Goal: Task Accomplishment & Management: Use online tool/utility

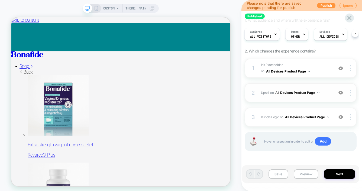
click at [315, 100] on div "2 Upsell Adding Product List AFTER #vsly-bundle-creator on All Devices Product …" at bounding box center [301, 92] width 112 height 19
click at [315, 70] on span "Init Placeholder Replacing Code Block WITH #bundle-creator-container on All Dev…" at bounding box center [296, 68] width 70 height 13
drag, startPoint x: 326, startPoint y: 92, endPoint x: 326, endPoint y: 100, distance: 8.1
click at [326, 92] on span "Upsell Adding Product List AFTER #vsly-bundle-creator on All Devices Product Pa…" at bounding box center [296, 92] width 70 height 7
click at [332, 121] on div "3 Bundle Logic Adding Code Block AFTER #_loomi_addon_1730816661410_dup173326699…" at bounding box center [301, 117] width 112 height 19
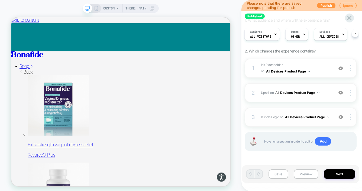
click at [333, 113] on div "3 Bundle Logic Adding Code Block AFTER #_loomi_addon_1730816661410_dup173326699…" at bounding box center [301, 117] width 112 height 19
click at [326, 95] on span "Upsell Adding Product List AFTER #vsly-bundle-creator on All Devices Product Pa…" at bounding box center [296, 92] width 70 height 7
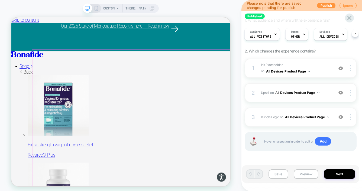
scroll to position [43, 0]
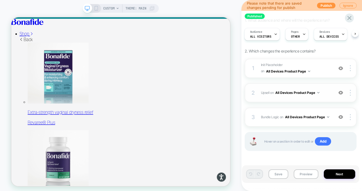
click at [341, 93] on img at bounding box center [340, 92] width 5 height 5
click at [324, 97] on div "2 Upsell Adding Product List AFTER #vsly-bundle-creator on All Devices Product …" at bounding box center [301, 92] width 112 height 19
click at [314, 69] on span "Init Placeholder Replacing Code Block WITH #bundle-creator-container on All Dev…" at bounding box center [296, 68] width 70 height 13
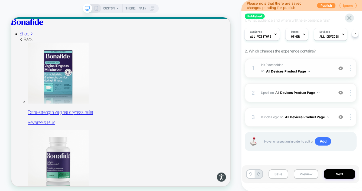
click at [314, 69] on span "Init Placeholder Replacing Code Block WITH #bundle-creator-container on All Dev…" at bounding box center [296, 68] width 70 height 13
click at [329, 113] on div "3 Bundle Logic Adding Code Block AFTER #_loomi_addon_1730816661410_dup173326699…" at bounding box center [301, 117] width 112 height 19
click at [96, 9] on icon at bounding box center [96, 8] width 5 height 5
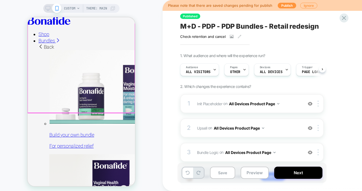
scroll to position [0, 0]
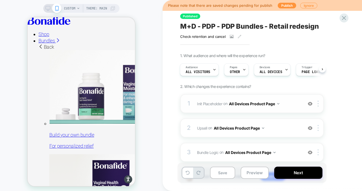
click at [295, 104] on span "Init Placeholder Replacing Code Block WITH #bundle-creator-container on All Dev…" at bounding box center [248, 104] width 103 height 8
click at [287, 123] on div "2 Upsell Adding Product List AFTER #vsly-bundle-creator on All Devices Product …" at bounding box center [252, 128] width 144 height 19
click at [286, 130] on span "Upsell Adding Product List AFTER #vsly-bundle-creator on All Devices Product Pa…" at bounding box center [248, 128] width 103 height 8
click at [283, 151] on span "Bundle Logic Adding Code Block AFTER #_loomi_addon_1730816661410_dup1733266993_…" at bounding box center [248, 153] width 103 height 8
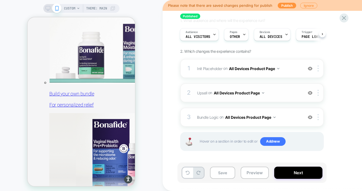
scroll to position [35, 0]
click at [268, 69] on button "All Devices Product Page" at bounding box center [254, 68] width 50 height 8
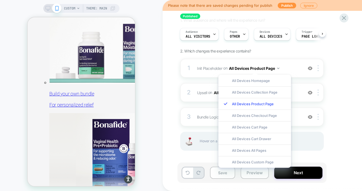
drag, startPoint x: 247, startPoint y: 152, endPoint x: 248, endPoint y: 150, distance: 3.0
click at [247, 152] on div "All Devices All Pages" at bounding box center [254, 151] width 73 height 12
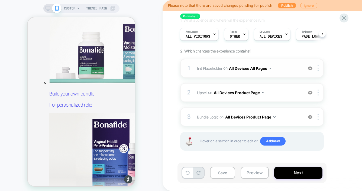
click at [288, 70] on span "Init Placeholder Replacing Code Block WITH #bundle-creator-container on All Dev…" at bounding box center [248, 68] width 103 height 8
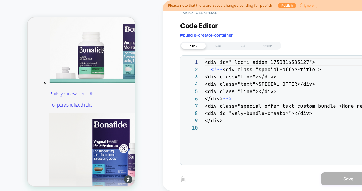
scroll to position [66, 0]
click at [227, 47] on div "CSS" at bounding box center [218, 46] width 25 height 7
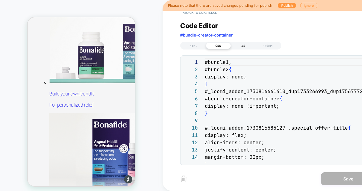
scroll to position [73, 0]
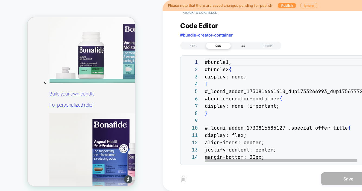
click at [247, 47] on div "JS" at bounding box center [243, 46] width 25 height 7
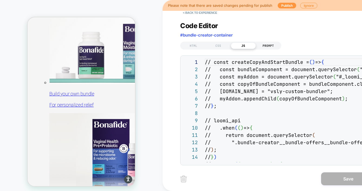
click at [273, 44] on div "PROMPT" at bounding box center [268, 46] width 25 height 7
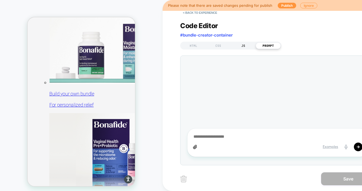
click at [248, 46] on div "JS" at bounding box center [243, 46] width 25 height 7
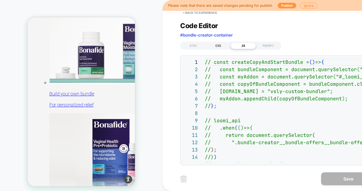
click at [222, 47] on div "CSS" at bounding box center [218, 46] width 25 height 7
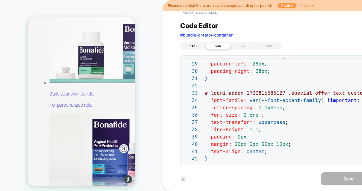
click at [200, 46] on div "HTML" at bounding box center [193, 46] width 25 height 7
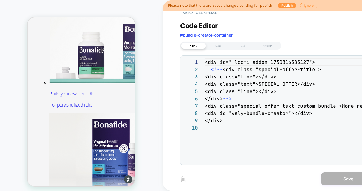
scroll to position [66, 0]
click at [199, 14] on button "< Back to experience" at bounding box center [200, 12] width 40 height 9
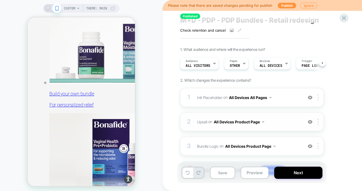
scroll to position [10, 0]
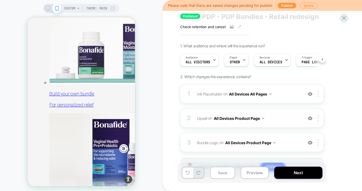
click at [291, 123] on div "2 Upsell Adding Product List AFTER #vsly-bundle-creator on All Devices Product …" at bounding box center [252, 118] width 144 height 19
click at [317, 120] on div at bounding box center [318, 118] width 9 height 6
click at [317, 116] on div at bounding box center [318, 118] width 9 height 6
click at [245, 120] on button "All Devices Product Page" at bounding box center [239, 119] width 50 height 8
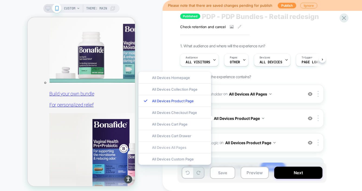
click at [190, 147] on div "All Devices All Pages" at bounding box center [174, 148] width 73 height 12
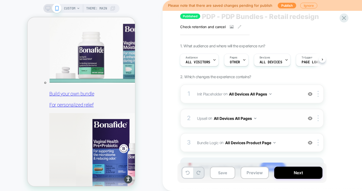
click at [277, 120] on span "Upsell Adding Product List AFTER #vsly-bundle-creator on All Devices All Pages" at bounding box center [248, 119] width 103 height 8
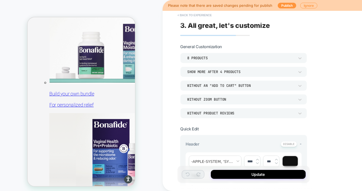
scroll to position [0, 0]
click at [195, 15] on button "< Back to experience" at bounding box center [195, 15] width 40 height 9
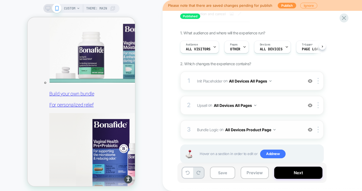
scroll to position [0, 0]
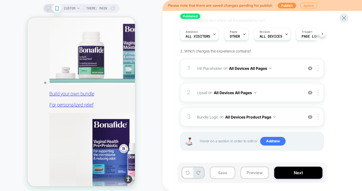
click at [287, 118] on span "Bundle Logic Adding Code Block AFTER #_loomi_addon_1730816661410_dup1733266993_…" at bounding box center [248, 117] width 103 height 8
click at [318, 116] on img at bounding box center [317, 117] width 1 height 6
click at [257, 116] on button "All Devices Product Page" at bounding box center [250, 117] width 50 height 8
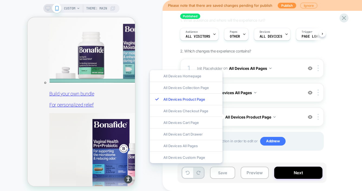
drag, startPoint x: 190, startPoint y: 146, endPoint x: 207, endPoint y: 142, distance: 18.2
click at [190, 146] on div "All Devices All Pages" at bounding box center [186, 146] width 73 height 12
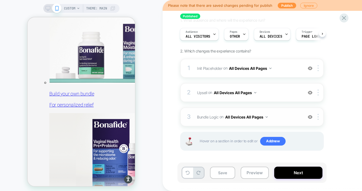
click at [290, 116] on span "Bundle Logic Adding Code Block AFTER #_loomi_addon_1730816661410_dup1733266993_…" at bounding box center [248, 117] width 103 height 8
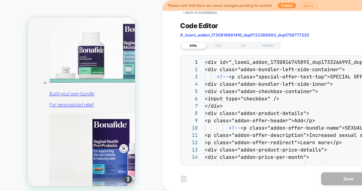
scroll to position [73, 0]
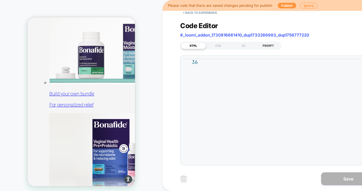
click at [265, 44] on div "PROMPT" at bounding box center [268, 46] width 25 height 7
type textarea "*"
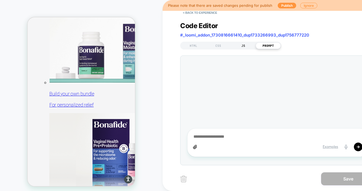
click at [249, 48] on div "JS" at bounding box center [243, 46] width 25 height 7
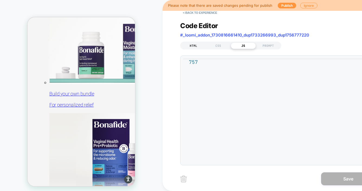
click at [189, 44] on div "HTML" at bounding box center [193, 46] width 25 height 7
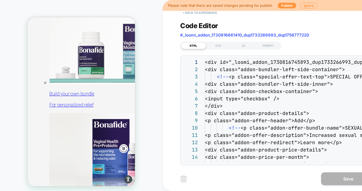
click at [199, 14] on button "< Back to experience" at bounding box center [200, 12] width 40 height 9
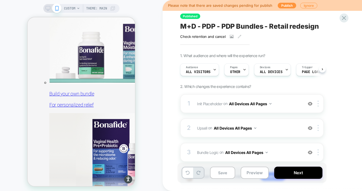
scroll to position [0, 0]
click at [345, 17] on icon at bounding box center [343, 17] width 7 height 7
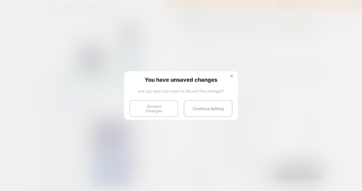
click at [161, 108] on button "Discard Changes" at bounding box center [153, 108] width 49 height 17
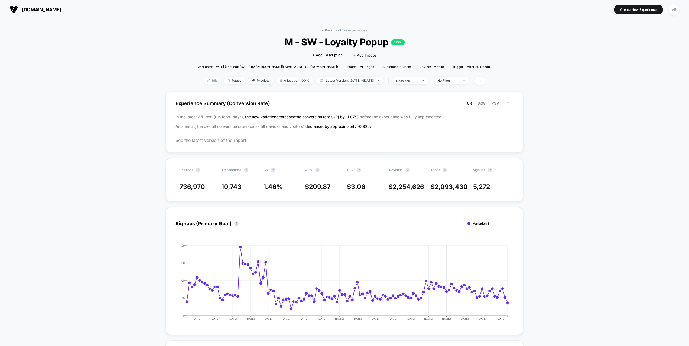
click at [203, 82] on span "Edit" at bounding box center [212, 80] width 18 height 7
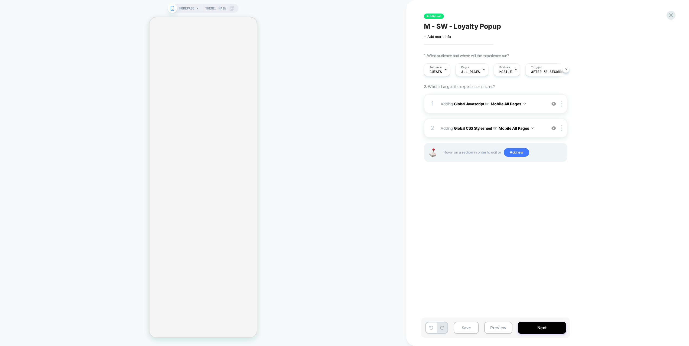
scroll to position [0, 0]
click at [494, 331] on button "Preview" at bounding box center [498, 328] width 28 height 12
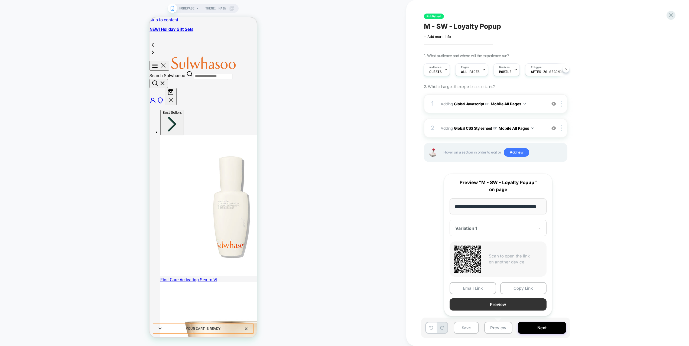
scroll to position [0, 0]
click at [503, 307] on button "Preview" at bounding box center [498, 305] width 97 height 12
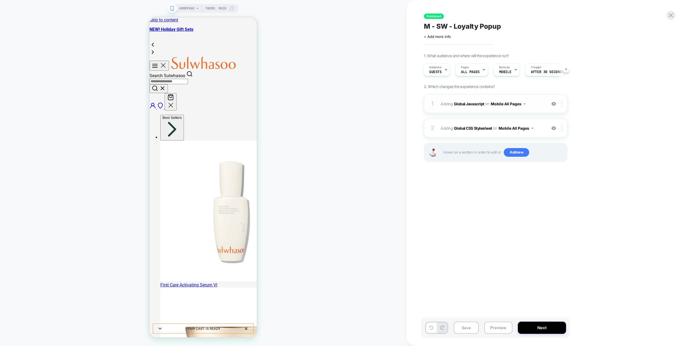
click at [535, 105] on span "Adding Global Javascript on Mobile All Pages" at bounding box center [492, 104] width 103 height 8
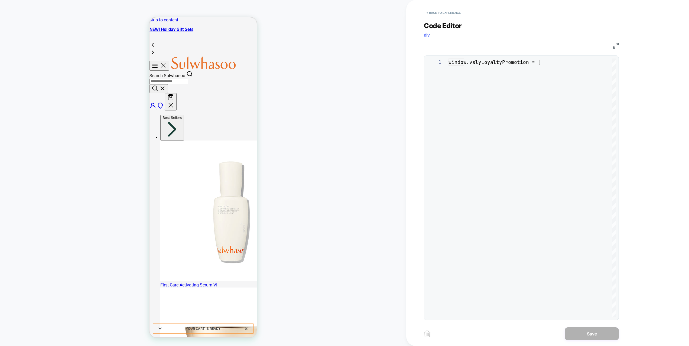
scroll to position [73, 0]
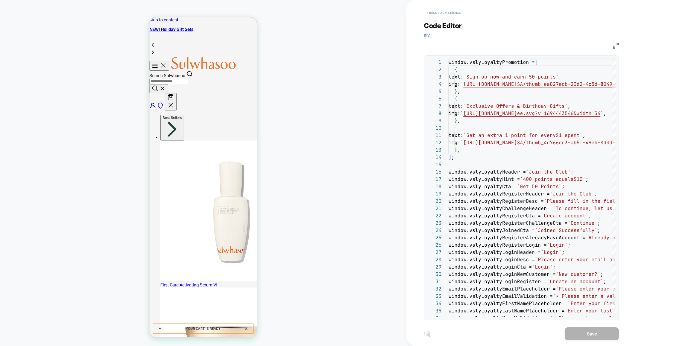
click at [451, 13] on button "< Back to experience" at bounding box center [444, 12] width 40 height 9
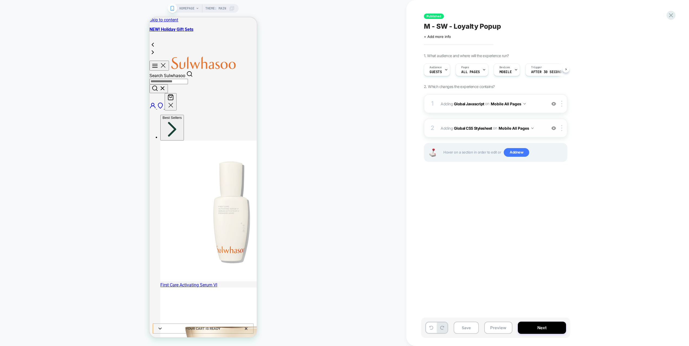
scroll to position [0, 0]
click at [542, 131] on span "Adding Global CSS Stylesheet on Mobile All Pages" at bounding box center [492, 128] width 103 height 8
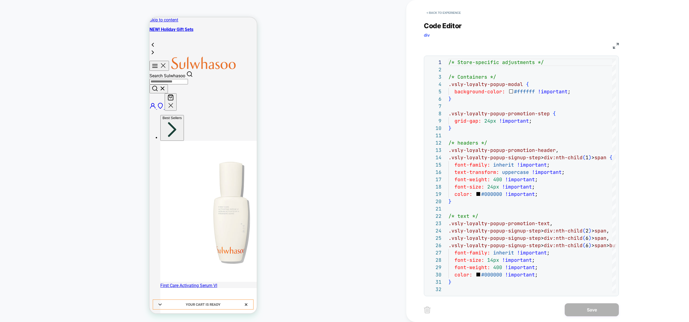
scroll to position [73, 0]
click at [452, 11] on button "< Back to experience" at bounding box center [444, 12] width 40 height 9
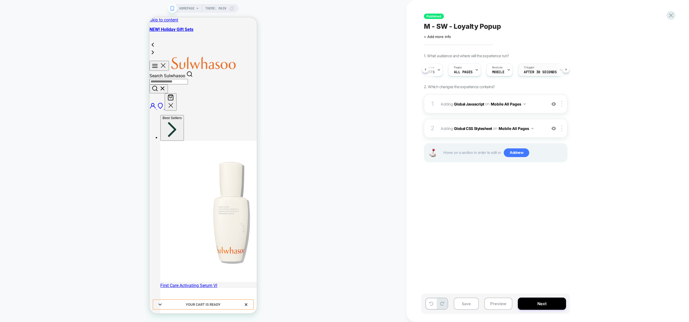
scroll to position [0, 8]
click at [535, 73] on span "After 30 Seconds" at bounding box center [539, 72] width 33 height 4
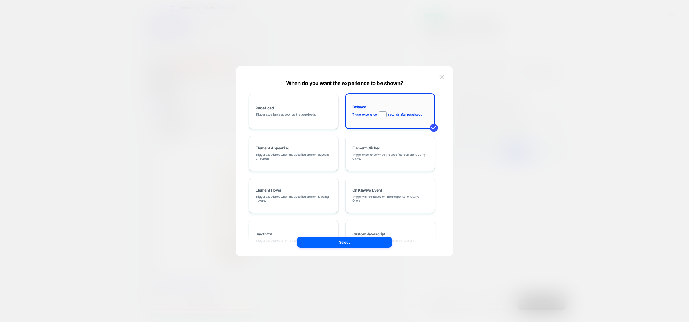
drag, startPoint x: 386, startPoint y: 113, endPoint x: 379, endPoint y: 112, distance: 6.6
click at [379, 112] on input "**" at bounding box center [383, 114] width 8 height 6
type input "*"
click at [360, 244] on button "Select" at bounding box center [344, 241] width 95 height 11
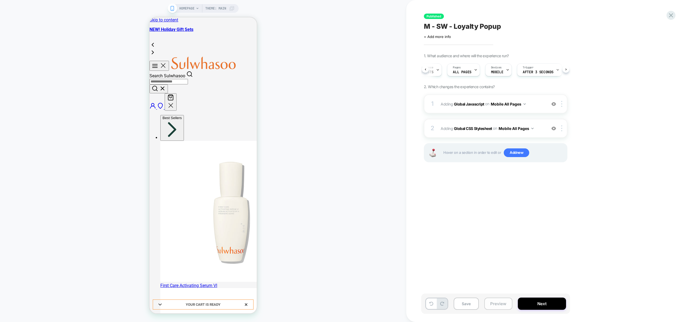
click at [507, 301] on button "Preview" at bounding box center [498, 303] width 28 height 12
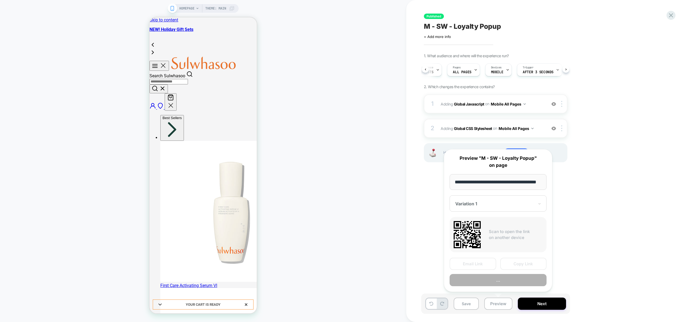
scroll to position [0, 15]
click at [512, 265] on button "Copy Link" at bounding box center [523, 264] width 47 height 12
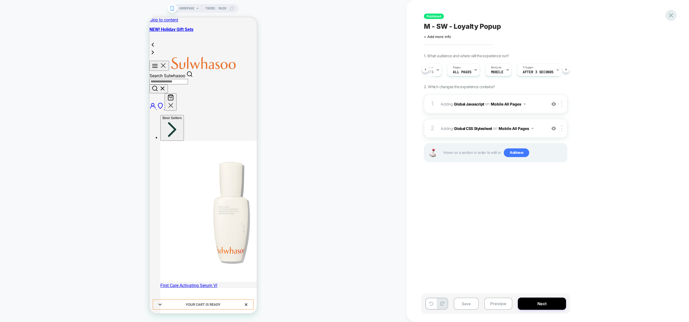
click at [669, 18] on icon at bounding box center [670, 15] width 7 height 7
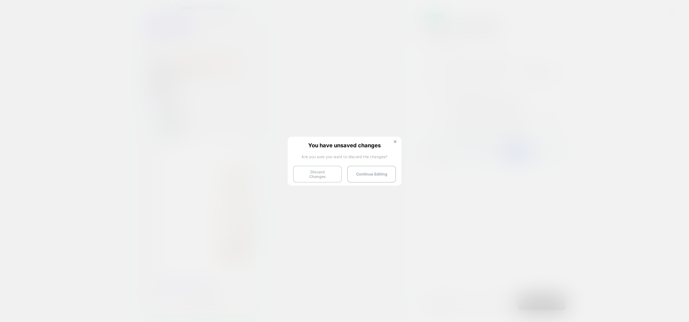
click at [307, 177] on button "Discard Changes" at bounding box center [317, 174] width 49 height 17
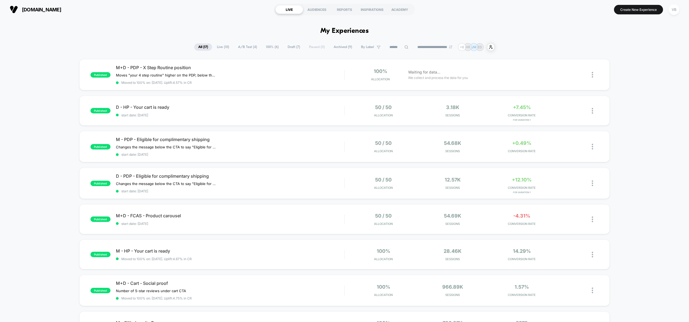
click at [391, 49] on input at bounding box center [398, 47] width 27 height 7
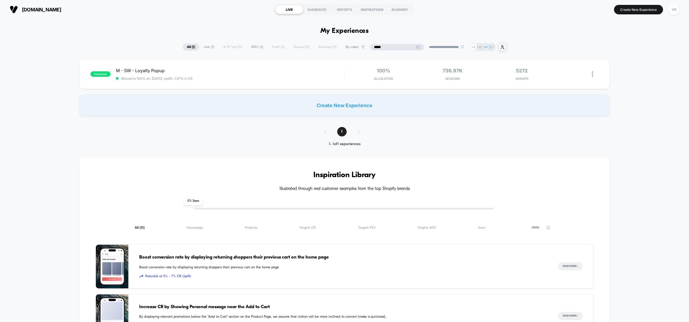
type input "*****"
click at [294, 72] on span "M - SW - Loyalty Popup Click to edit experience details" at bounding box center [230, 70] width 229 height 5
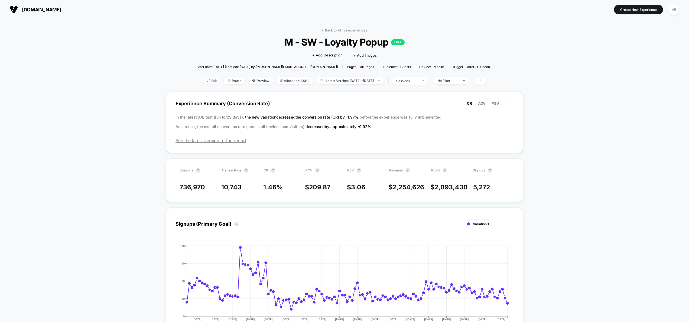
click at [207, 80] on img at bounding box center [208, 80] width 3 height 3
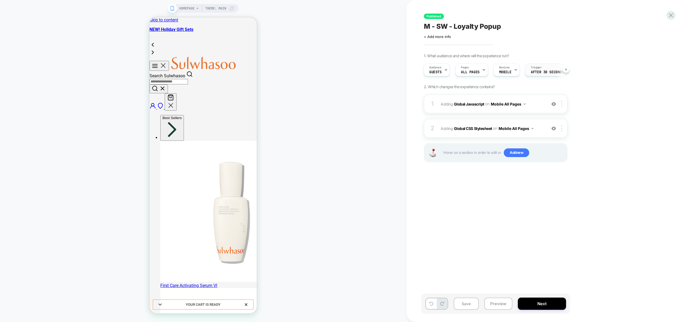
click at [546, 68] on div "Trigger After 30 Seconds" at bounding box center [547, 70] width 44 height 12
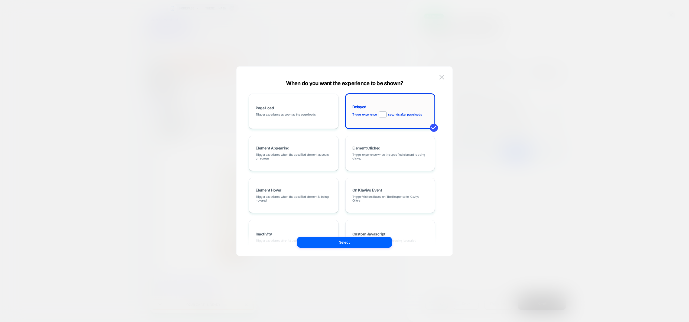
drag, startPoint x: 384, startPoint y: 114, endPoint x: 378, endPoint y: 112, distance: 7.0
click at [378, 112] on div "Trigger experience ** seconds after page loads" at bounding box center [387, 114] width 70 height 6
type input "*"
click at [338, 238] on button "Select" at bounding box center [344, 241] width 95 height 11
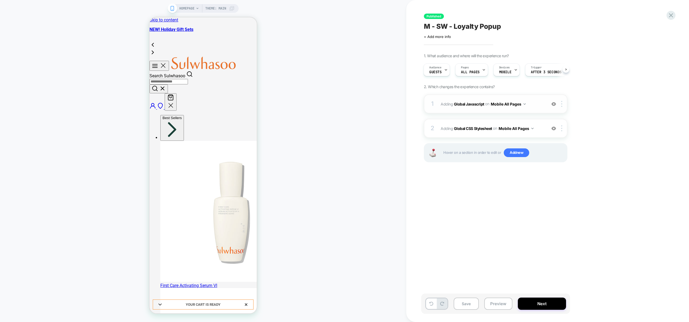
click at [511, 105] on button "Mobile All Pages" at bounding box center [508, 104] width 35 height 8
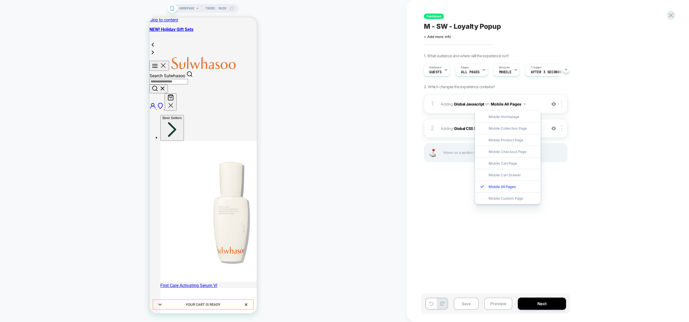
drag, startPoint x: 570, startPoint y: 179, endPoint x: 570, endPoint y: 160, distance: 19.5
click at [570, 178] on div "Published M - SW - Loyalty Popup Click to edit experience details + Add more in…" at bounding box center [522, 160] width 203 height 311
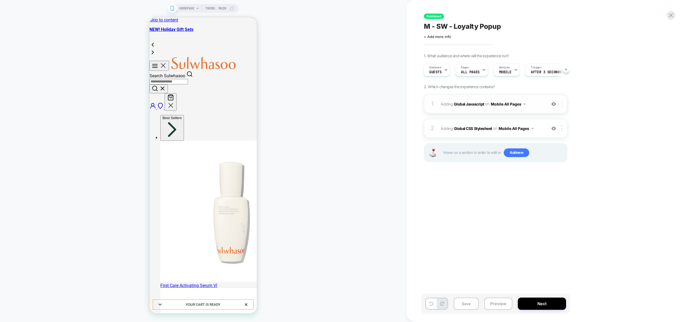
click at [562, 103] on img at bounding box center [561, 104] width 1 height 6
drag, startPoint x: 559, startPoint y: 159, endPoint x: 558, endPoint y: 153, distance: 6.4
click at [559, 159] on div "Target All Devices" at bounding box center [562, 162] width 48 height 15
click at [561, 128] on div at bounding box center [562, 128] width 9 height 6
click at [561, 185] on div "Target All Devices" at bounding box center [562, 186] width 48 height 15
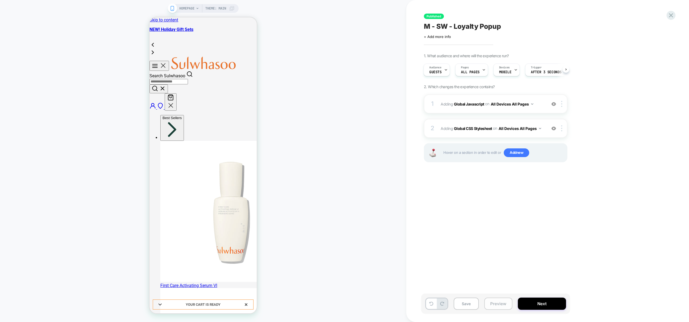
click at [500, 307] on button "Preview" at bounding box center [498, 303] width 28 height 12
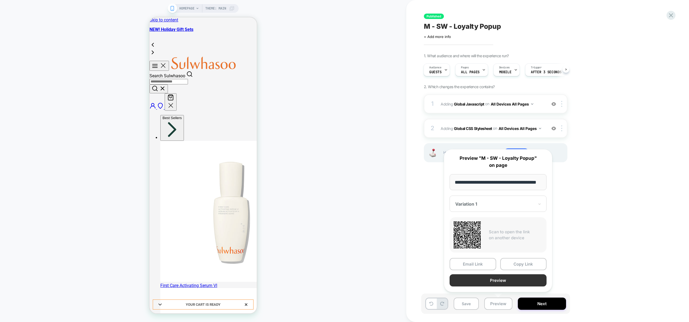
click at [498, 281] on button "Preview" at bounding box center [498, 280] width 97 height 12
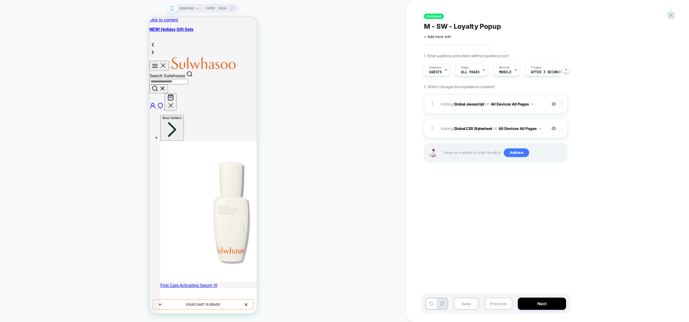
click at [505, 304] on button "Preview" at bounding box center [498, 303] width 28 height 12
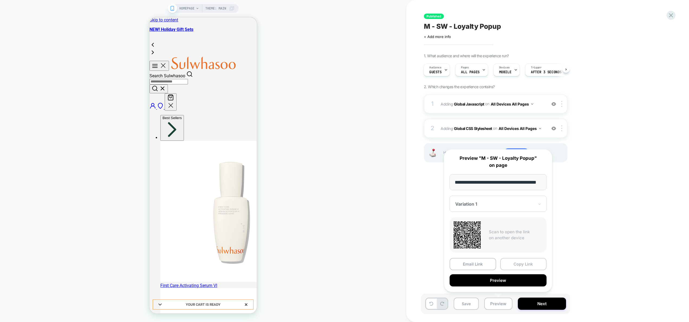
click at [524, 265] on button "Copy Link" at bounding box center [523, 264] width 47 height 12
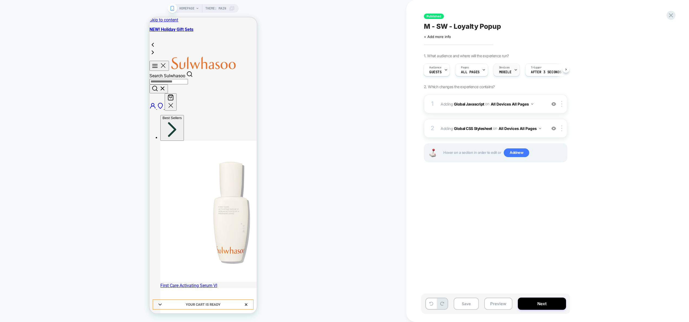
click at [505, 70] on span "MOBILE" at bounding box center [505, 72] width 12 height 4
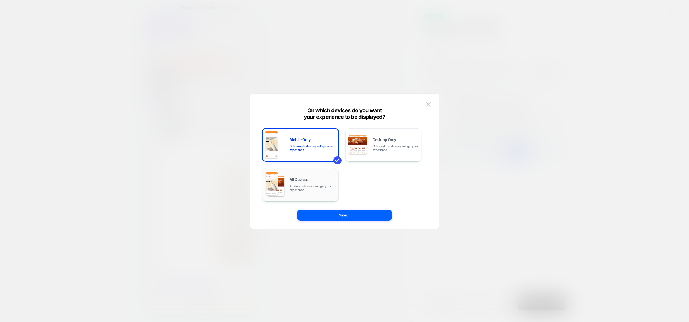
click at [297, 188] on span "Any kind of device will get your experience" at bounding box center [313, 188] width 46 height 8
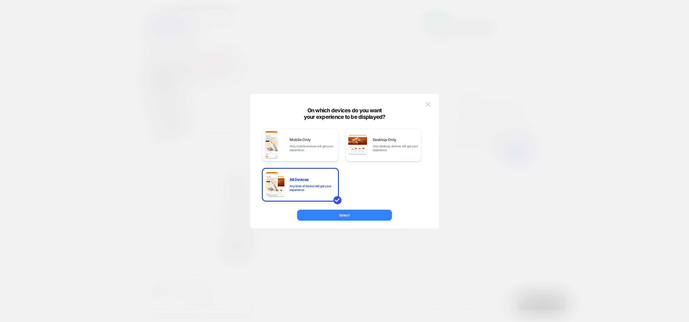
click at [351, 218] on button "Select" at bounding box center [344, 214] width 95 height 11
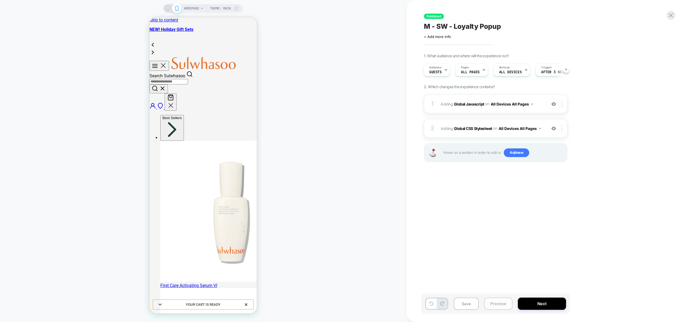
click at [501, 305] on button "Preview" at bounding box center [498, 303] width 28 height 12
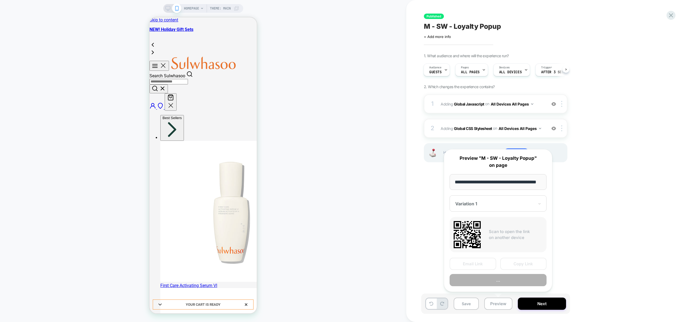
scroll to position [0, 15]
drag, startPoint x: 525, startPoint y: 265, endPoint x: 548, endPoint y: 248, distance: 28.5
click at [525, 265] on button "Copy Link" at bounding box center [523, 264] width 47 height 12
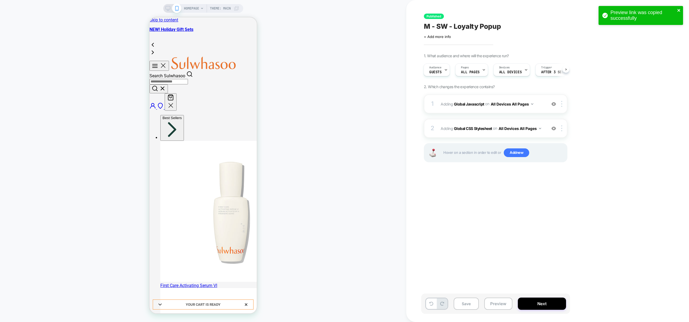
click at [680, 10] on icon "close" at bounding box center [678, 10] width 3 height 3
click at [496, 304] on button "Preview" at bounding box center [498, 303] width 28 height 12
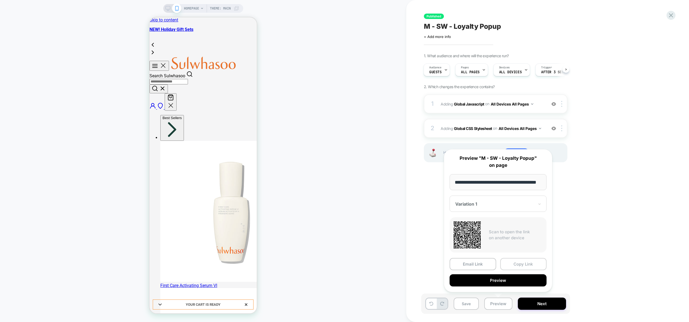
click at [514, 266] on button "Copy Link" at bounding box center [523, 264] width 47 height 12
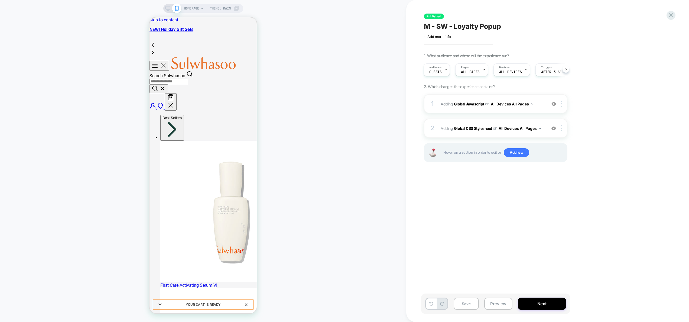
click at [335, 71] on div "HOMEPAGE Theme: MAIN" at bounding box center [203, 160] width 406 height 311
click at [547, 134] on div "2 Adding Global CSS Stylesheet on All Devices All Pages Add Before Add After Ta…" at bounding box center [496, 128] width 144 height 19
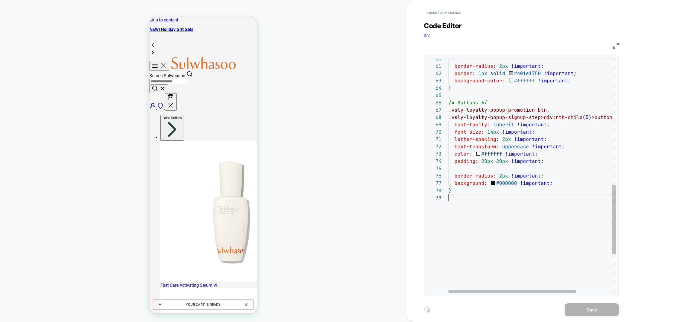
scroll to position [59, 0]
click at [511, 204] on div "background: #000000 !important ; } border-radius: 2px !important ; font-family:…" at bounding box center [556, 25] width 215 height 805
click at [449, 204] on div "background: #000000 !important ; } border-radius: 2px !important ; font-family:…" at bounding box center [556, 36] width 215 height 827
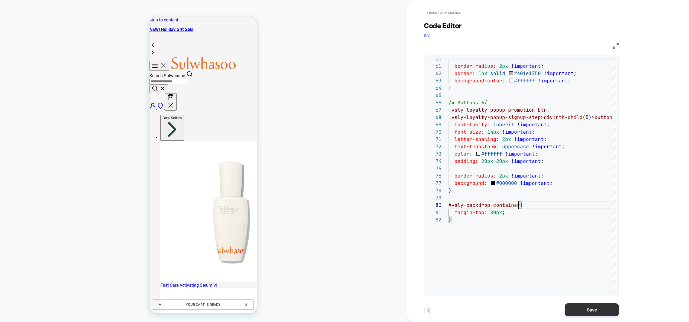
type textarea "**********"
click at [588, 308] on button "Save" at bounding box center [592, 309] width 54 height 13
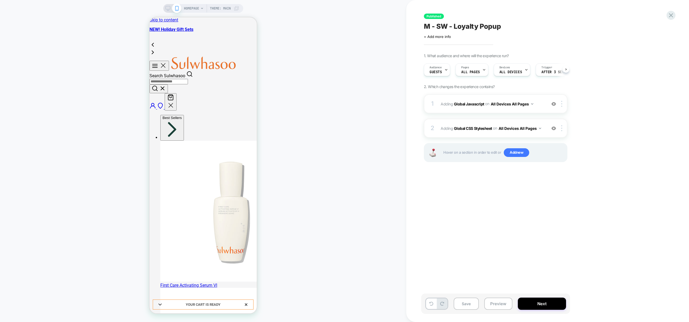
scroll to position [0, 0]
click at [498, 304] on button "Preview" at bounding box center [498, 303] width 28 height 12
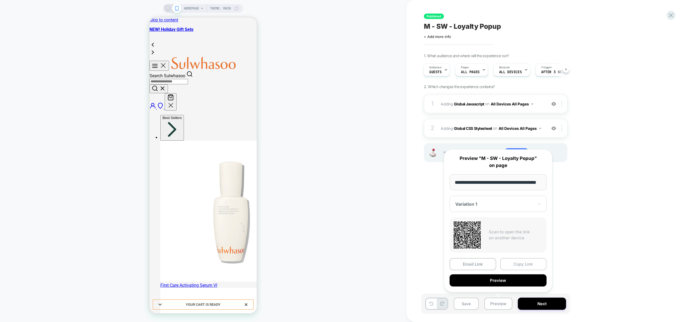
scroll to position [0, 0]
click at [517, 264] on button "Copy Link" at bounding box center [523, 264] width 47 height 12
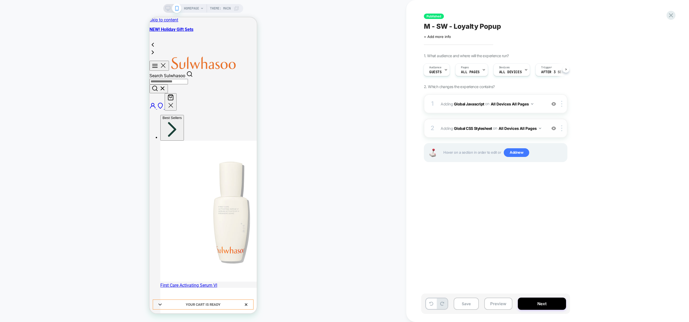
click at [546, 131] on div "2 Adding Global CSS Stylesheet on All Devices All Pages Add Before Add After Ta…" at bounding box center [496, 128] width 144 height 19
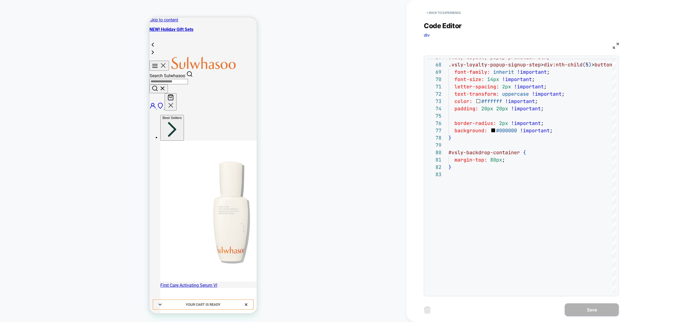
scroll to position [0, 55]
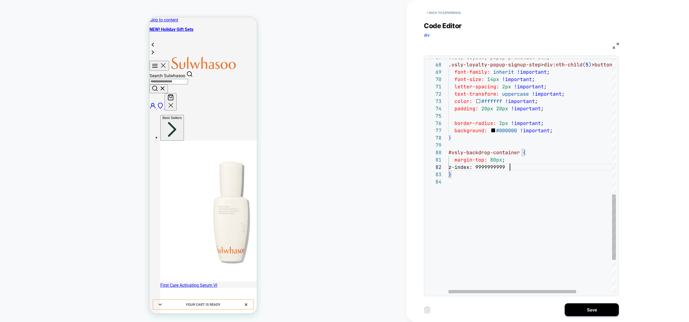
scroll to position [7, 61]
type textarea "**********"
click at [580, 312] on button "Save" at bounding box center [592, 309] width 54 height 13
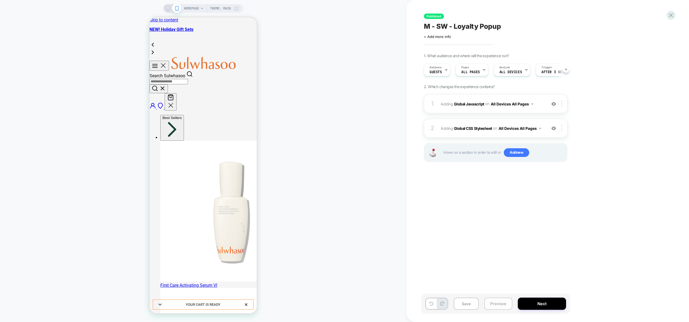
click at [504, 304] on button "Preview" at bounding box center [498, 303] width 28 height 12
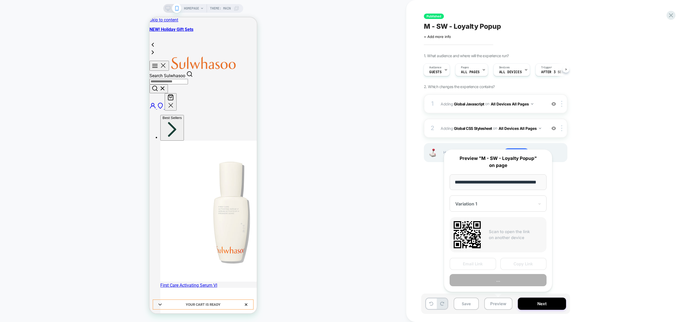
scroll to position [0, 15]
click at [520, 262] on button "Copy Link" at bounding box center [523, 264] width 47 height 12
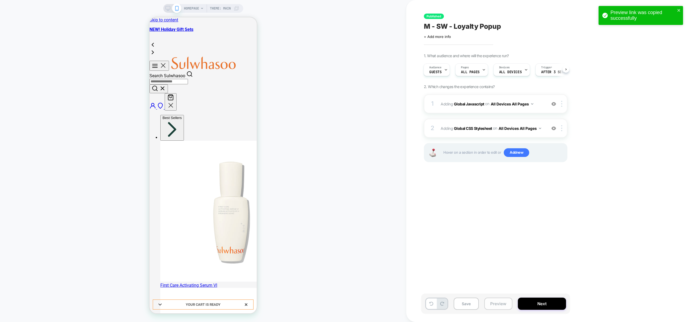
click at [497, 302] on button "Preview" at bounding box center [498, 303] width 28 height 12
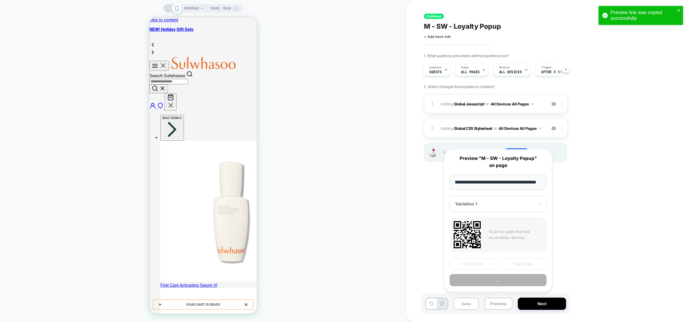
scroll to position [0, 15]
click at [516, 265] on button "Copy Link" at bounding box center [523, 264] width 47 height 12
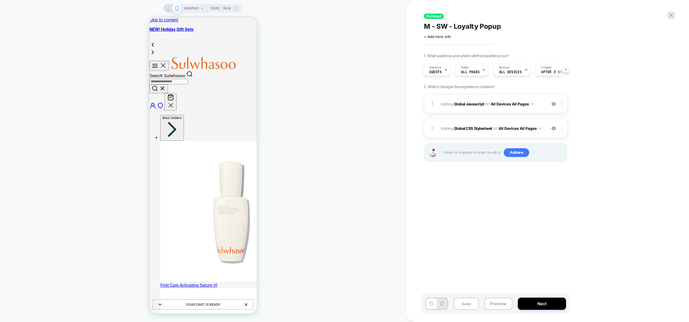
click at [357, 213] on div "HOMEPAGE Theme: MAIN" at bounding box center [203, 160] width 406 height 311
click at [543, 135] on div "2 Adding Global CSS Stylesheet on All Devices All Pages Add Before Add After Ta…" at bounding box center [496, 128] width 144 height 19
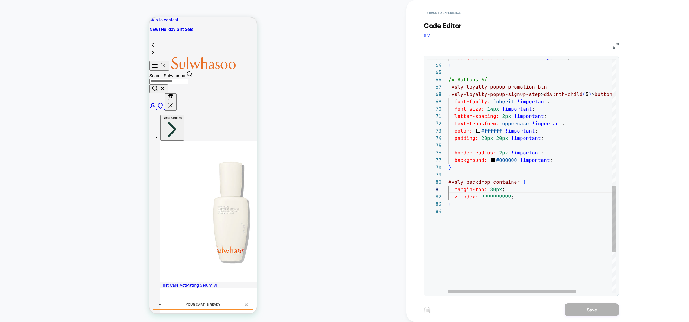
scroll to position [0, 56]
click at [523, 190] on div "z-index: 9999999999 ; } #vsly-backdrop-container { margin-top: 80px ; text-tran…" at bounding box center [556, 21] width 215 height 842
type textarea "**********"
click at [526, 195] on div "} #vsly-backdrop-container { z-index: 9999999999 ; text-transform: uppercase !i…" at bounding box center [556, 17] width 215 height 834
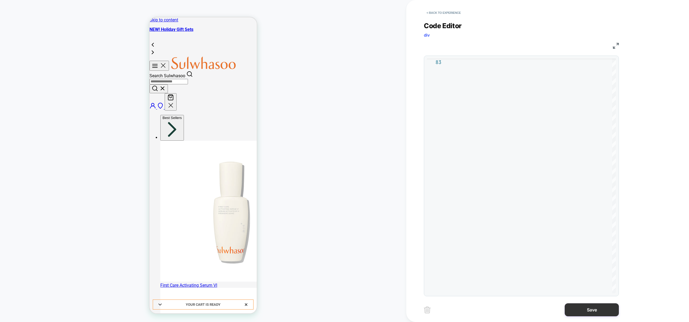
click at [609, 310] on button "Save" at bounding box center [592, 309] width 54 height 13
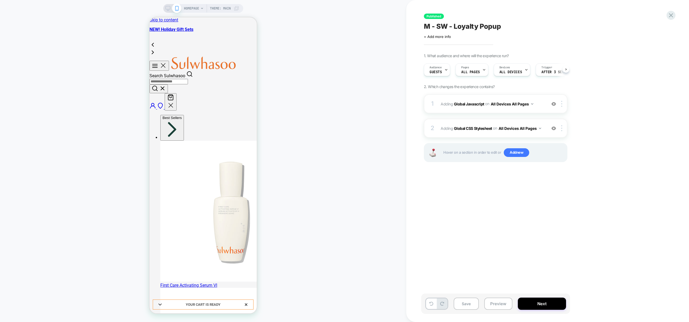
scroll to position [0, 0]
click at [497, 303] on button "Preview" at bounding box center [498, 303] width 28 height 12
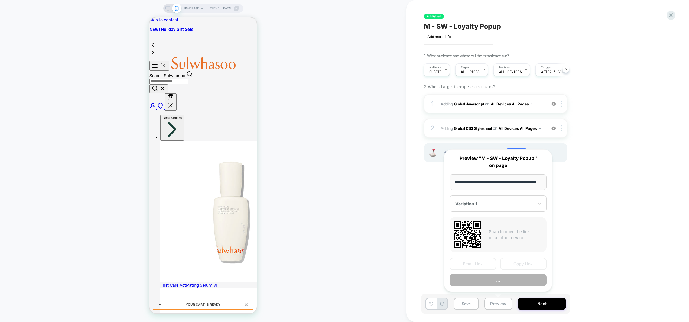
scroll to position [0, 15]
click at [521, 267] on button "Copy Link" at bounding box center [523, 264] width 47 height 12
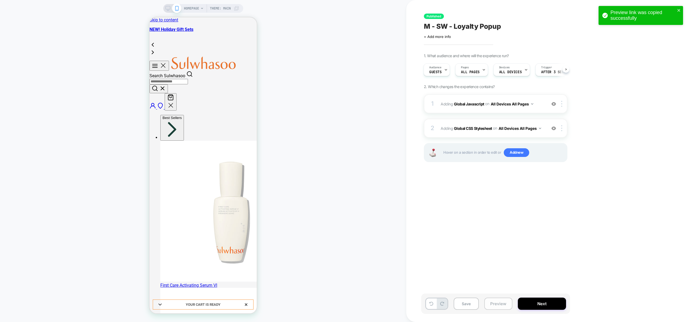
click at [500, 304] on button "Preview" at bounding box center [498, 303] width 28 height 12
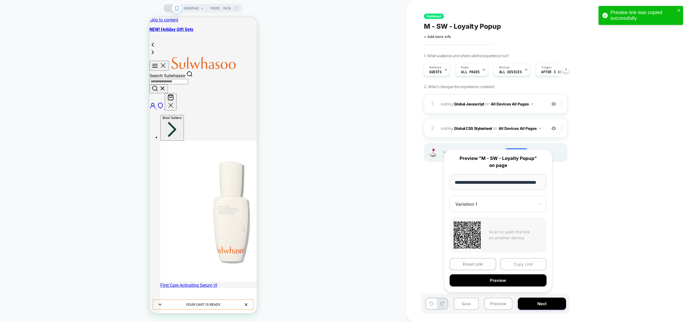
click at [519, 263] on button "Copy Link" at bounding box center [523, 264] width 47 height 12
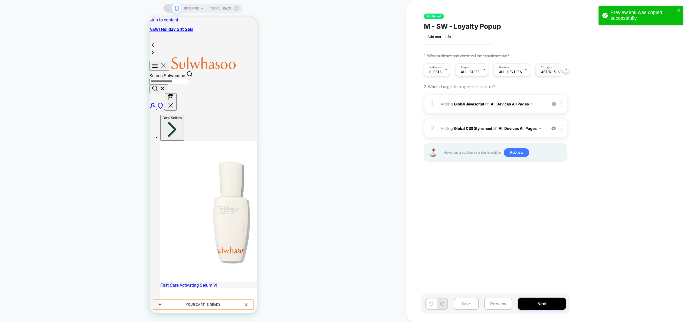
click at [550, 71] on span "After 3 Seconds" at bounding box center [556, 72] width 31 height 4
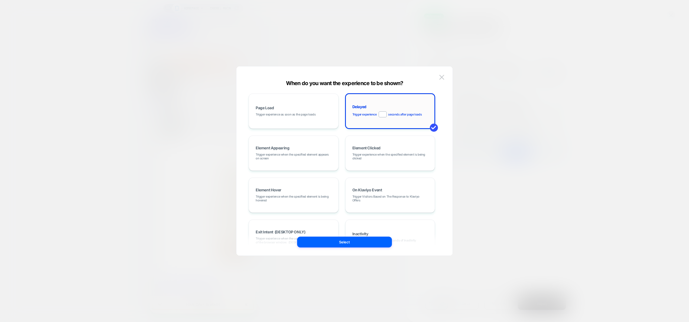
click at [385, 115] on input "*" at bounding box center [383, 114] width 8 height 6
type input "**"
click at [365, 238] on button "Select" at bounding box center [344, 241] width 95 height 11
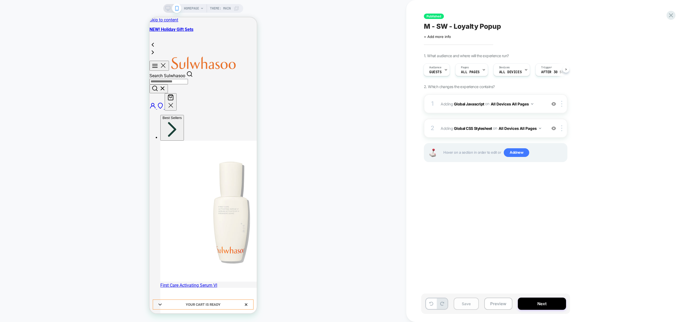
click at [468, 304] on button "Save" at bounding box center [466, 303] width 25 height 12
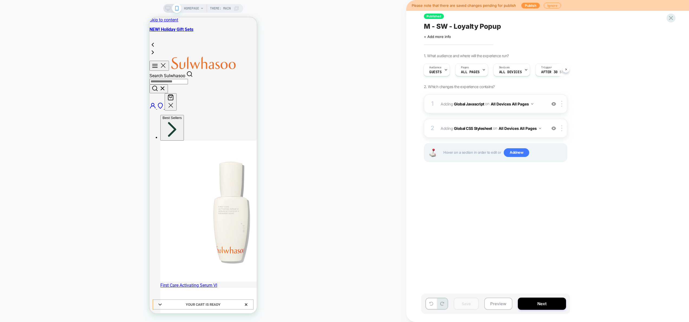
click at [538, 107] on span "Adding Global Javascript on All Devices All Pages" at bounding box center [492, 104] width 103 height 8
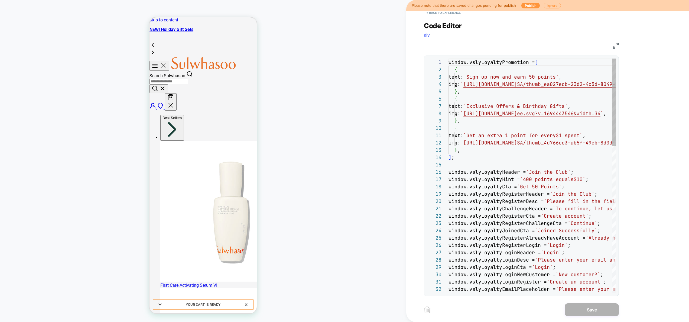
scroll to position [73, 0]
click at [440, 17] on button "< Back to experience" at bounding box center [444, 12] width 40 height 9
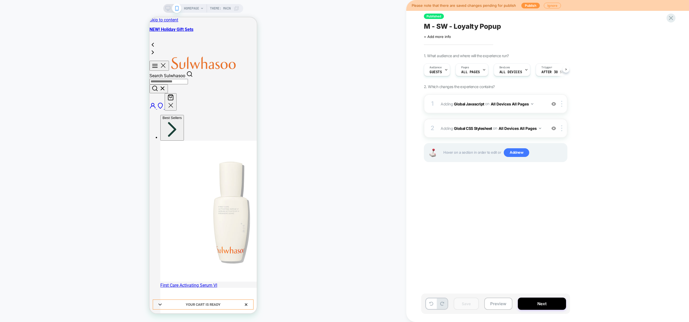
scroll to position [0, 0]
click at [543, 134] on div "2 Adding Global CSS Stylesheet on All Devices All Pages Add Before Add After Ta…" at bounding box center [496, 128] width 144 height 19
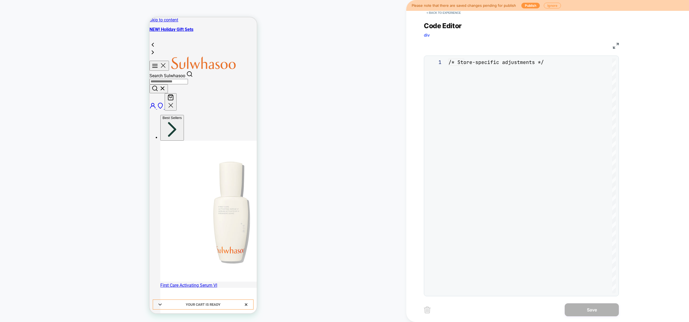
scroll to position [73, 0]
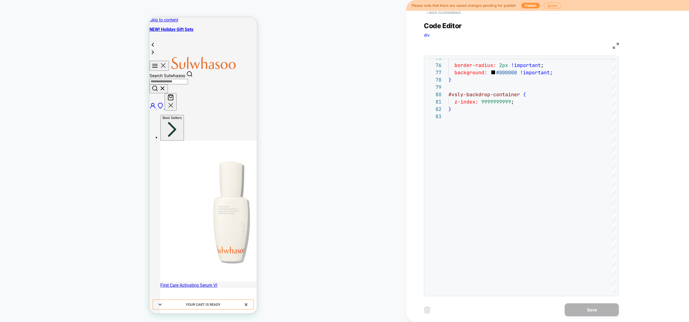
click at [442, 16] on button "< Back to experience" at bounding box center [444, 12] width 40 height 9
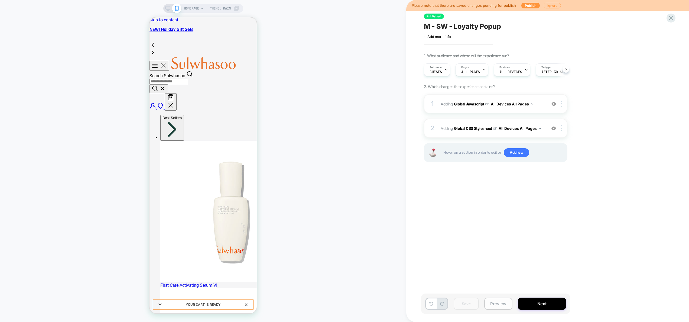
scroll to position [0, 0]
click at [503, 303] on button "Preview" at bounding box center [498, 303] width 28 height 12
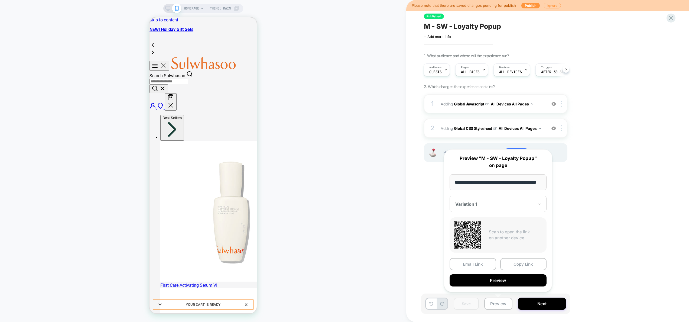
scroll to position [0, 0]
drag, startPoint x: 402, startPoint y: 216, endPoint x: 407, endPoint y: 129, distance: 87.4
click at [402, 216] on div "HOMEPAGE Theme: MAIN" at bounding box center [203, 160] width 406 height 311
